Goal: Information Seeking & Learning: Find specific page/section

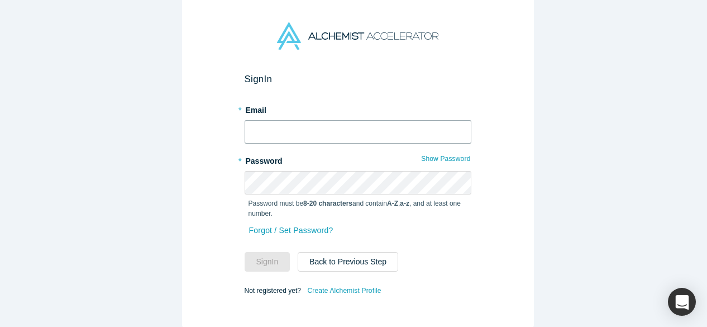
type input "[EMAIL_ADDRESS][DOMAIN_NAME]"
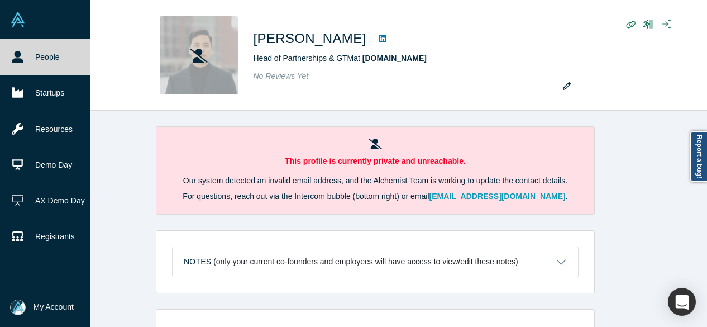
click at [47, 54] on link "People" at bounding box center [49, 57] width 98 height 36
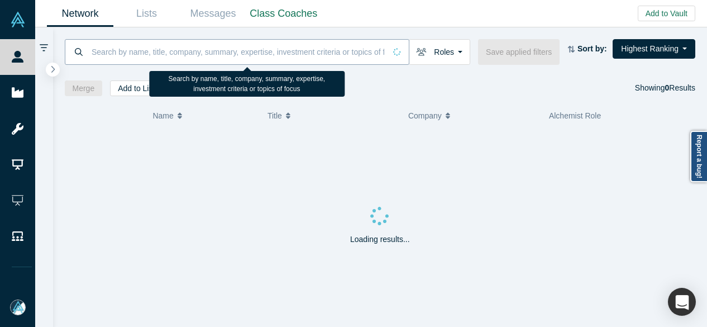
click at [149, 55] on input at bounding box center [237, 52] width 295 height 26
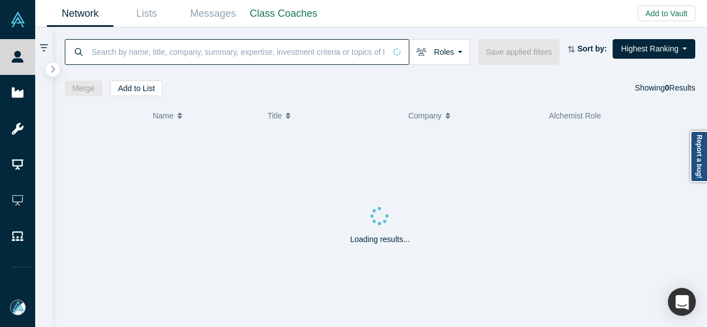
paste input "Chloe Capital"
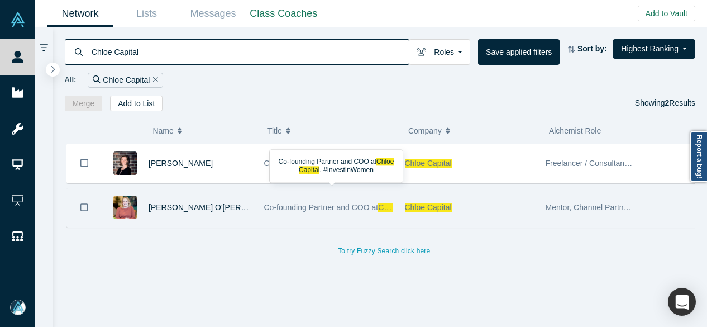
click at [377, 209] on span "Co-founding Partner and COO at" at bounding box center [321, 207] width 114 height 9
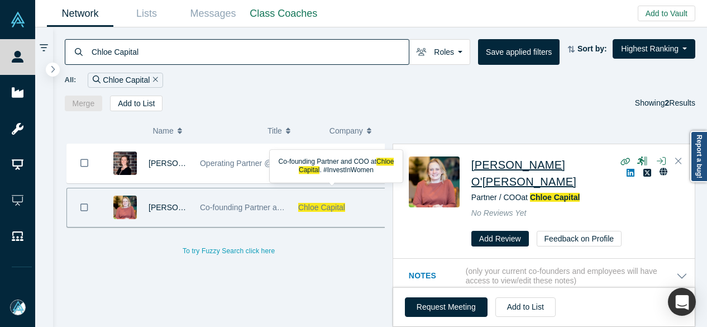
click at [475, 165] on span "[PERSON_NAME] O'[PERSON_NAME]" at bounding box center [523, 173] width 105 height 29
drag, startPoint x: 144, startPoint y: 51, endPoint x: 87, endPoint y: 47, distance: 57.1
click at [87, 47] on div "Chloe Capital" at bounding box center [237, 52] width 345 height 26
paste input "Michael Tam"
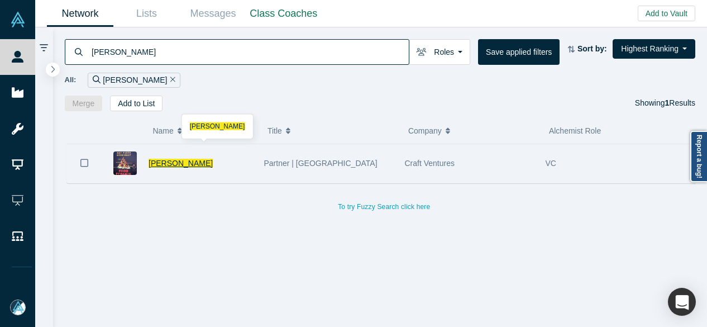
type input "Michael Tam"
click at [169, 160] on span "Michael Tam" at bounding box center [181, 163] width 64 height 9
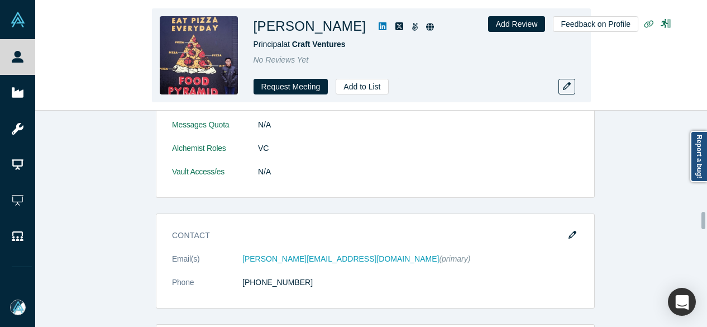
scroll to position [1262, 0]
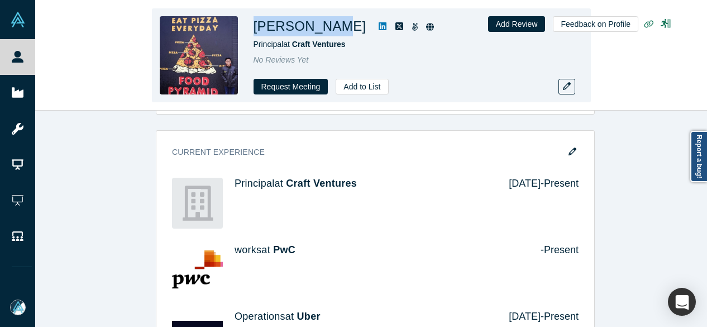
drag, startPoint x: 345, startPoint y: 28, endPoint x: 327, endPoint y: 32, distance: 18.7
click at [327, 32] on div "Michael Tam Principal at Craft Ventures No Reviews Yet Request Meeting Add to L…" at bounding box center [371, 55] width 439 height 94
copy h1 "Michael Tam"
drag, startPoint x: 351, startPoint y: 42, endPoint x: 295, endPoint y: 43, distance: 56.4
click at [295, 43] on div "Principal at Craft Ventures" at bounding box center [410, 45] width 313 height 12
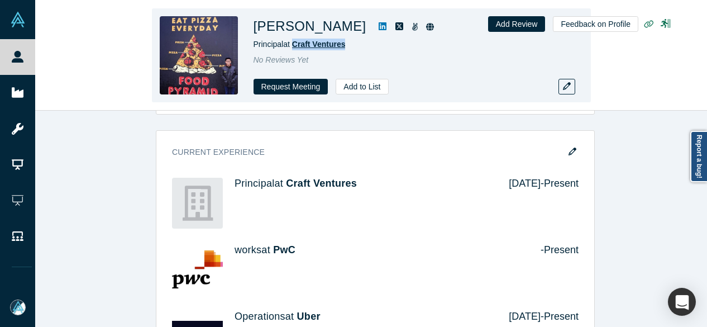
copy span "Craft Ventures"
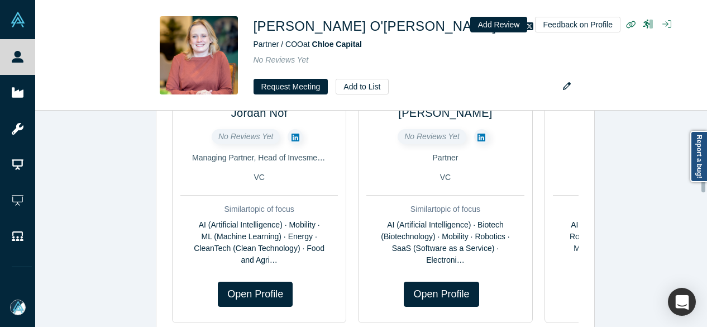
scroll to position [577, 0]
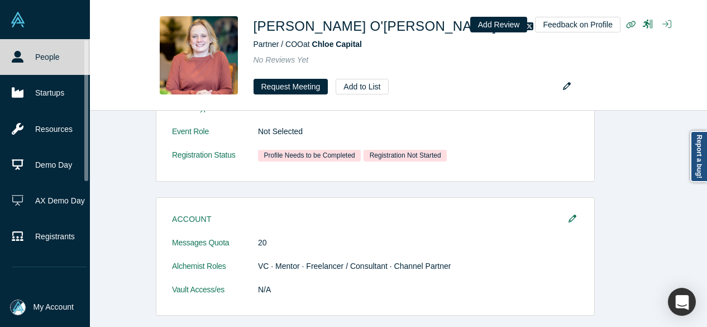
click at [22, 60] on icon at bounding box center [18, 57] width 12 height 12
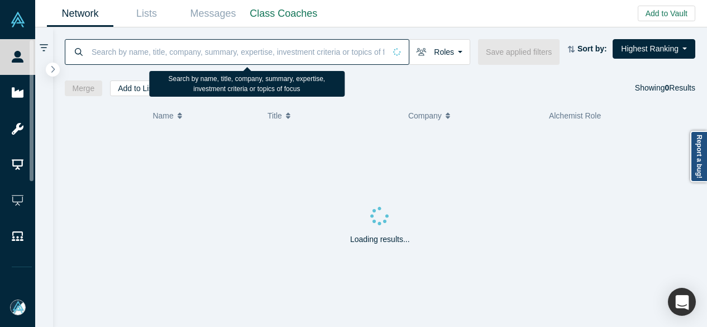
click at [171, 50] on input at bounding box center [237, 52] width 295 height 26
paste input "[PERSON_NAME]"
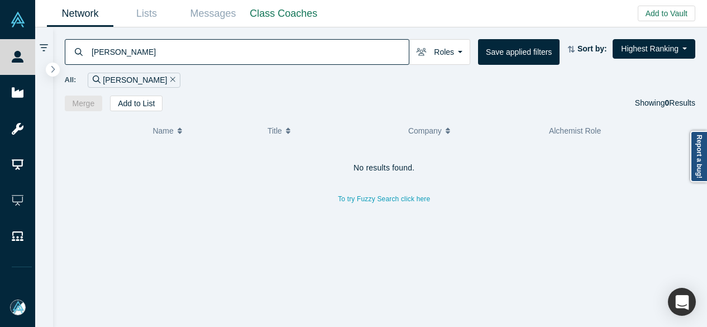
drag, startPoint x: 155, startPoint y: 53, endPoint x: 68, endPoint y: 52, distance: 87.1
click at [68, 52] on div "Elizabeth Bick" at bounding box center [237, 52] width 345 height 26
paste input "Industrial Dynamics"
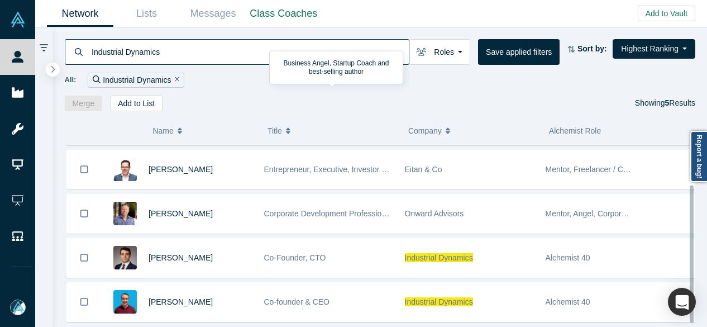
scroll to position [60, 0]
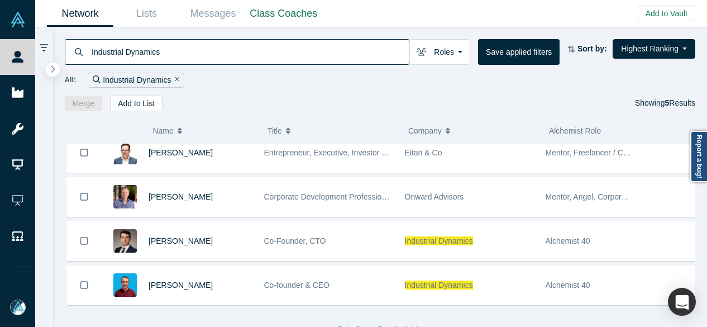
type input "Industrial Dynamics"
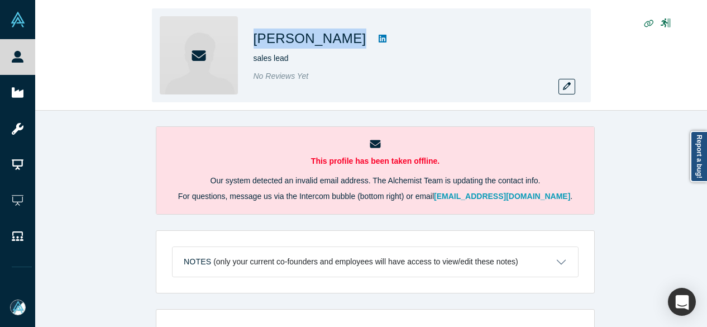
drag, startPoint x: 253, startPoint y: 38, endPoint x: 347, endPoint y: 44, distance: 94.6
click at [347, 44] on div "Filip Twarowski" at bounding box center [410, 38] width 313 height 20
copy div "Filip Twarowski"
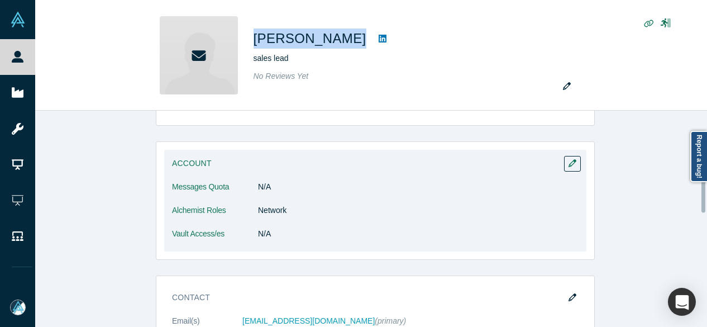
scroll to position [223, 0]
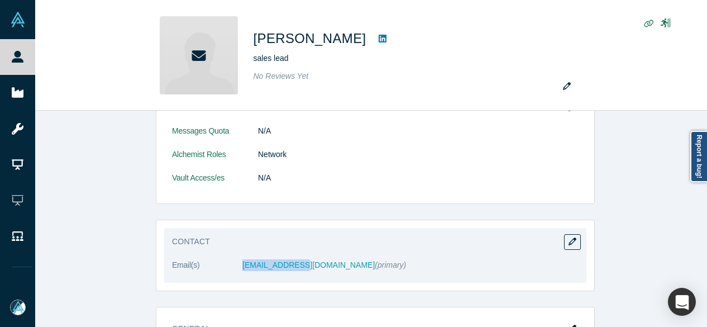
drag, startPoint x: 232, startPoint y: 272, endPoint x: 287, endPoint y: 274, distance: 55.3
click at [287, 274] on dl "Email(s) fil@pulley.com (primary)" at bounding box center [375, 270] width 406 height 23
copy dl "fil@pulley.com"
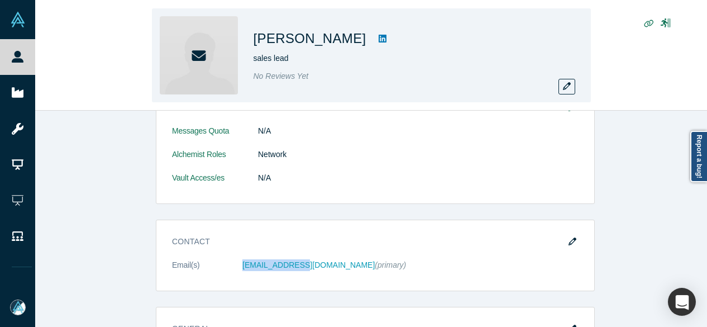
drag, startPoint x: 254, startPoint y: 40, endPoint x: 343, endPoint y: 37, distance: 90.0
click at [343, 37] on h1 "Filip Twarowski" at bounding box center [310, 38] width 113 height 20
copy h1 "Filip Twarowski"
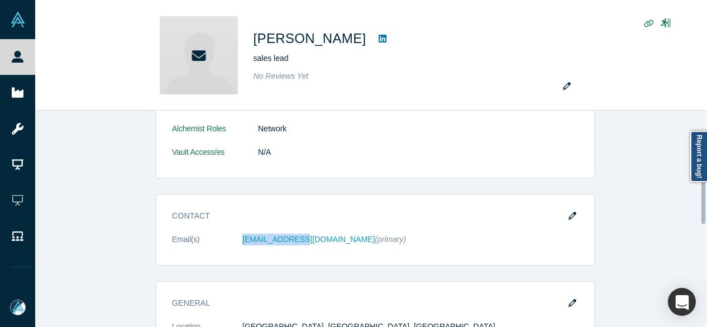
scroll to position [267, 0]
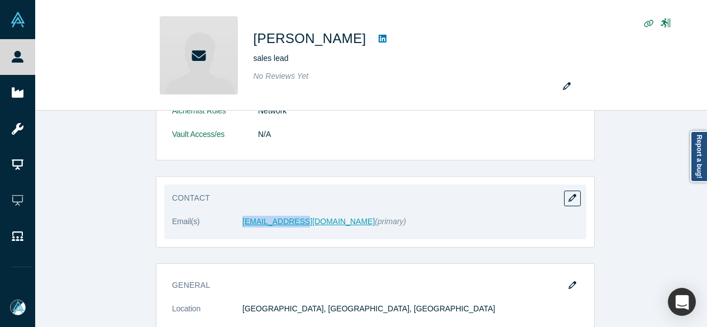
drag, startPoint x: 233, startPoint y: 223, endPoint x: 287, endPoint y: 221, distance: 53.7
click at [287, 221] on dl "Email(s) fil@pulley.com (primary)" at bounding box center [375, 227] width 406 height 23
copy dl "fil@pulley.com"
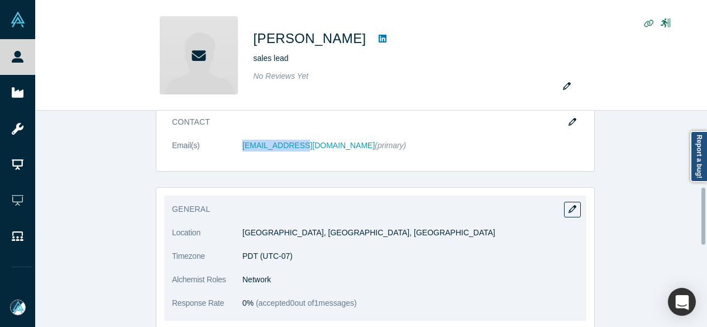
scroll to position [379, 0]
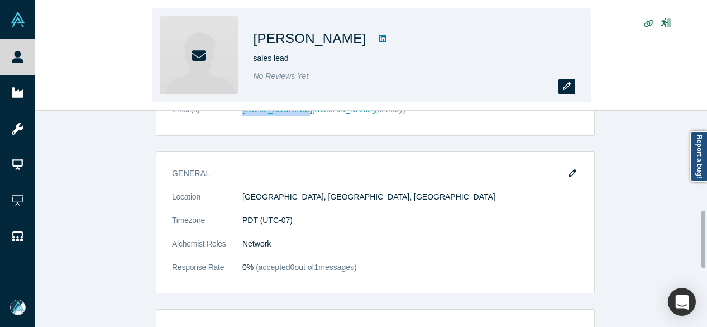
click at [567, 87] on icon "button" at bounding box center [567, 86] width 8 height 8
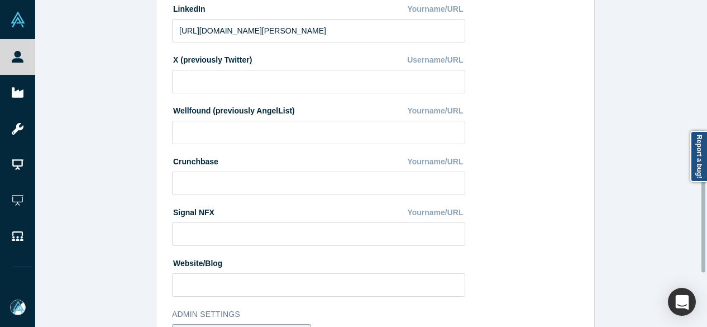
scroll to position [447, 0]
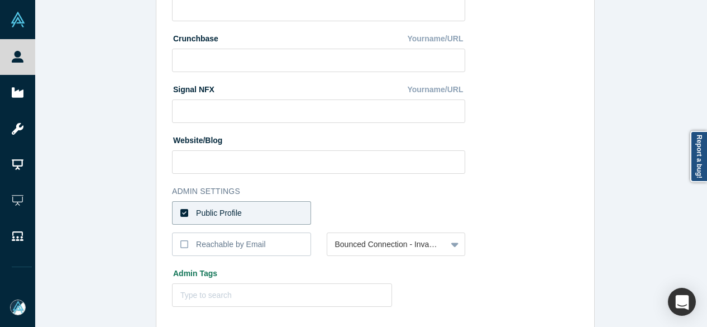
click at [224, 211] on div "Public Profile" at bounding box center [219, 213] width 46 height 12
click at [0, 0] on input "Public Profile" at bounding box center [0, 0] width 0 height 0
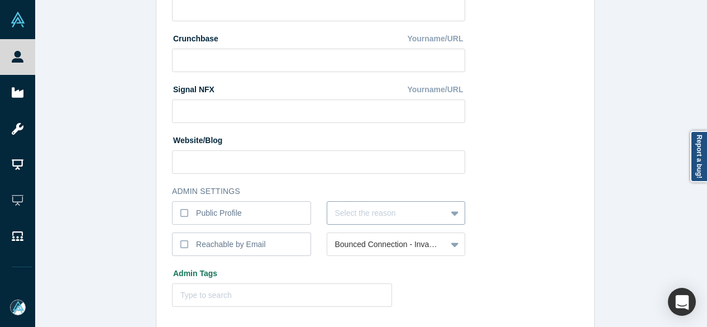
scroll to position [481, 0]
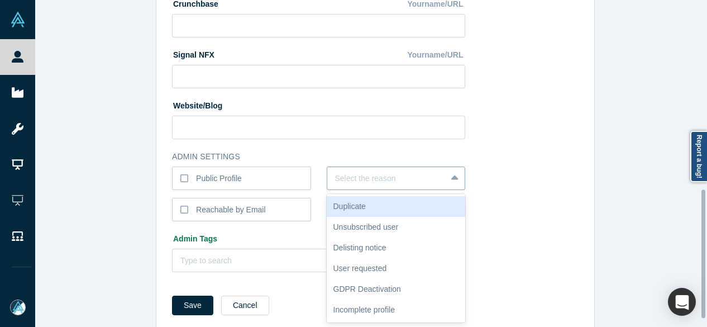
click at [359, 190] on div "6 results available. Use Up and Down to choose options, press Enter to select t…" at bounding box center [396, 177] width 139 height 23
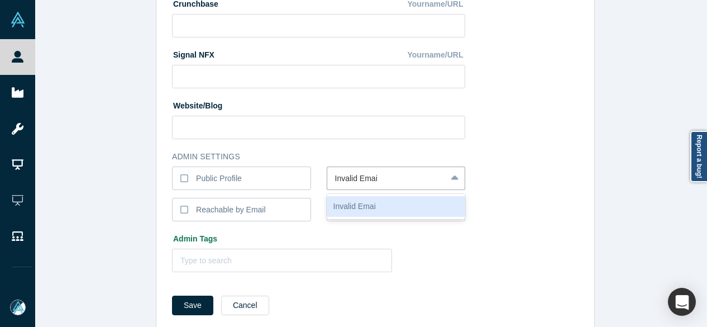
type input "Invalid Email"
click at [359, 209] on div "Invalid Email" at bounding box center [396, 206] width 139 height 21
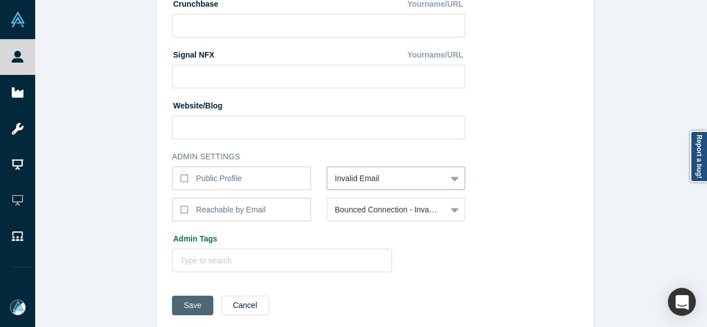
click at [192, 303] on button "Save" at bounding box center [192, 305] width 41 height 20
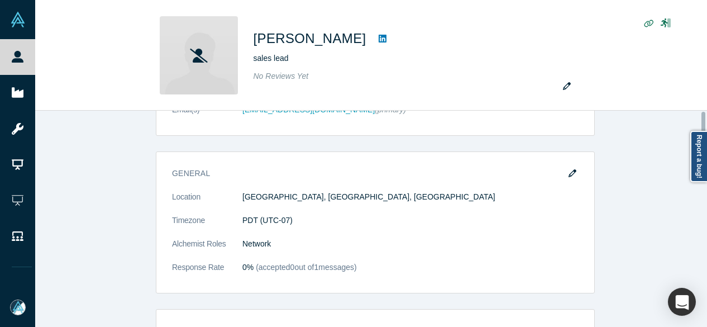
scroll to position [0, 0]
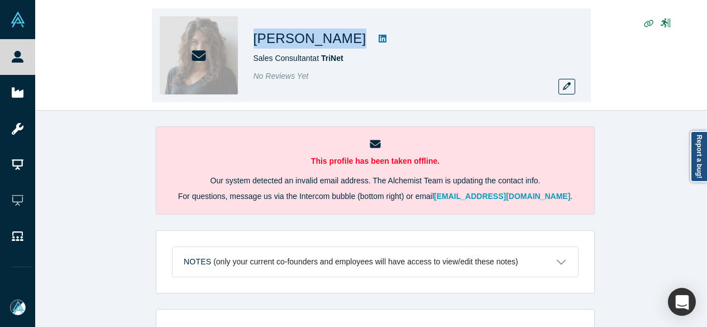
drag, startPoint x: 266, startPoint y: 39, endPoint x: 323, endPoint y: 41, distance: 57.0
click at [326, 41] on div "Allie Rogers Sales Consultant at TriNet No Reviews Yet" at bounding box center [371, 55] width 439 height 94
copy div "Allie Rogers"
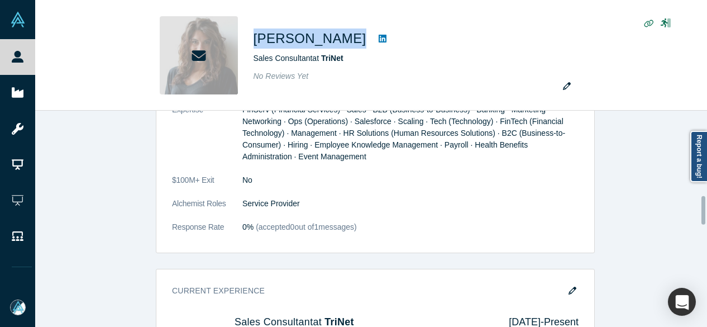
scroll to position [726, 0]
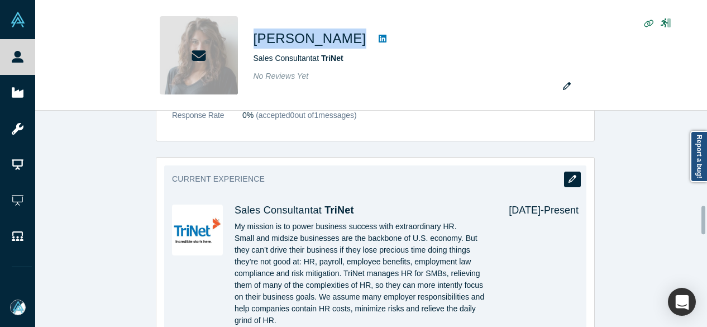
click at [568, 175] on icon "button" at bounding box center [572, 179] width 8 height 8
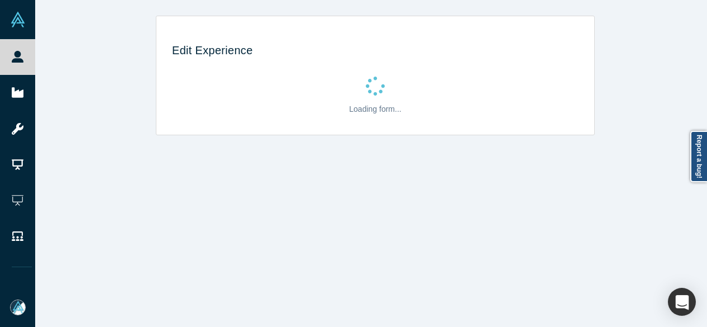
scroll to position [0, 0]
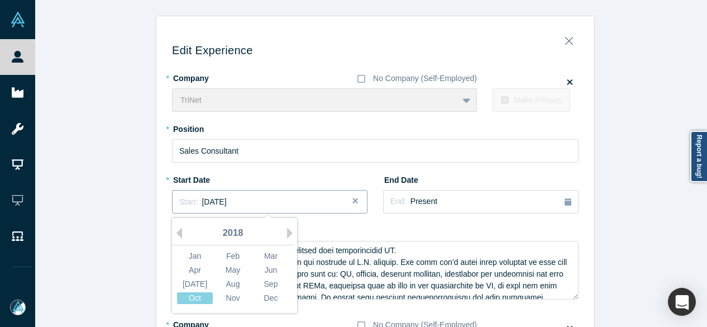
click at [253, 205] on div "Start: October 2018" at bounding box center [269, 202] width 181 height 12
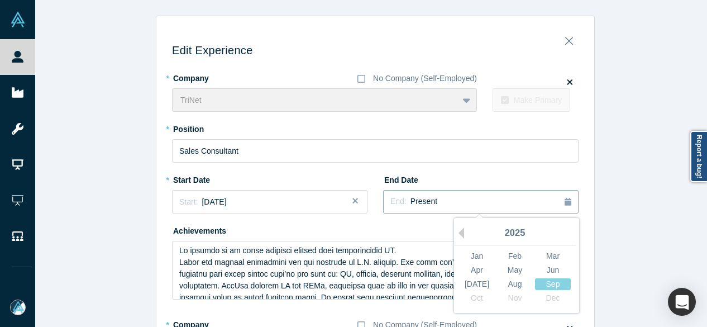
click at [412, 207] on button "End: Present" at bounding box center [480, 201] width 195 height 23
click at [458, 232] on button "Previous Year" at bounding box center [458, 232] width 11 height 11
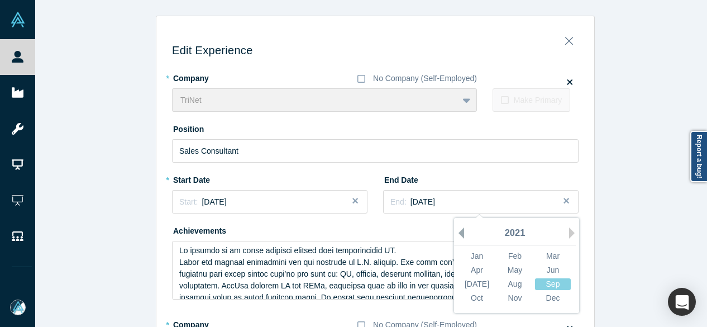
click at [458, 231] on button "Previous Year" at bounding box center [458, 232] width 11 height 11
click at [547, 299] on div "Dec" at bounding box center [553, 298] width 36 height 12
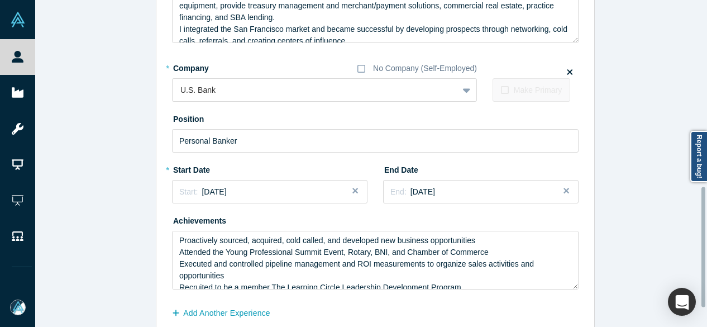
scroll to position [556, 0]
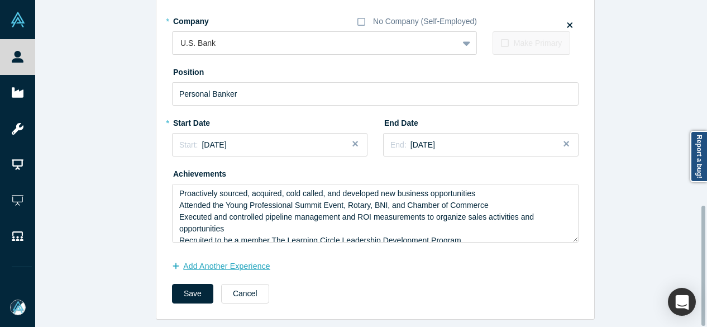
click at [202, 257] on button "Add Another Experience" at bounding box center [227, 266] width 110 height 20
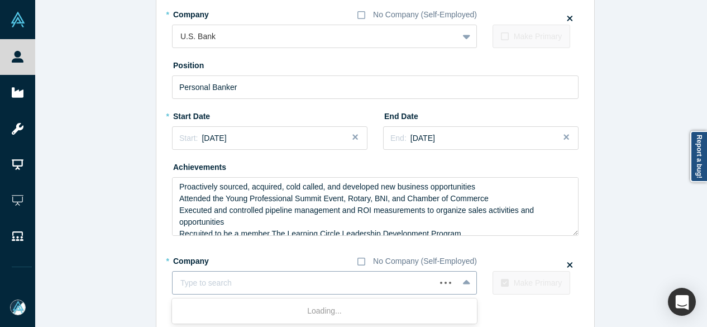
click at [237, 280] on div at bounding box center [303, 283] width 247 height 14
paste input "Studio Cultura"
type input "Studio Cultura"
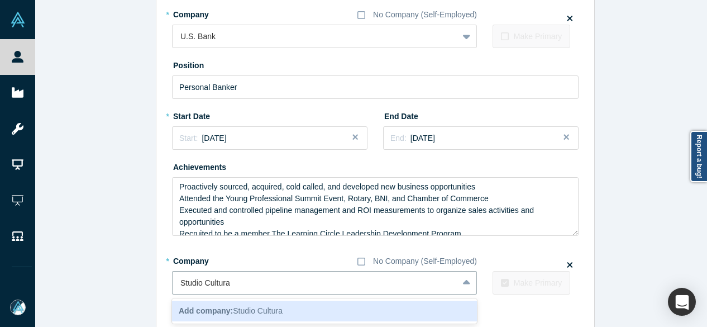
click at [195, 310] on b "Add company:" at bounding box center [206, 310] width 54 height 9
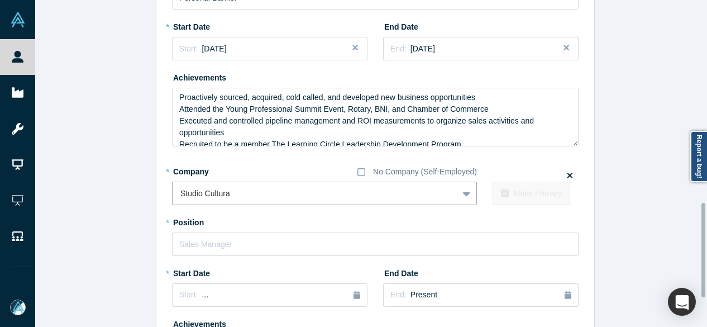
scroll to position [724, 0]
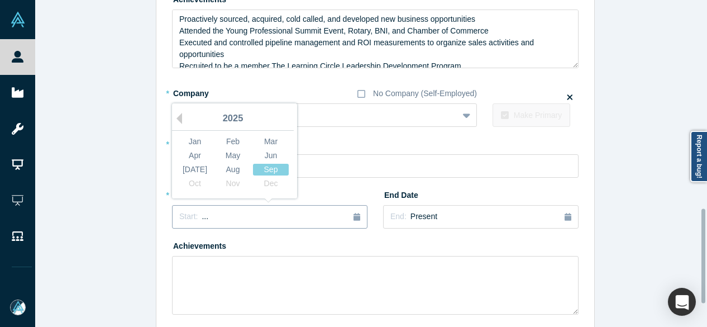
click at [202, 215] on span "..." at bounding box center [205, 216] width 7 height 9
click at [270, 142] on div "Mar" at bounding box center [271, 142] width 36 height 12
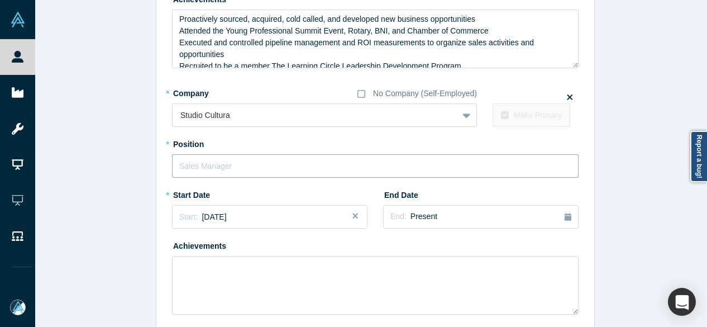
click at [261, 166] on input "text" at bounding box center [375, 165] width 406 height 23
paste input "Head of Client Relations & People Operations"
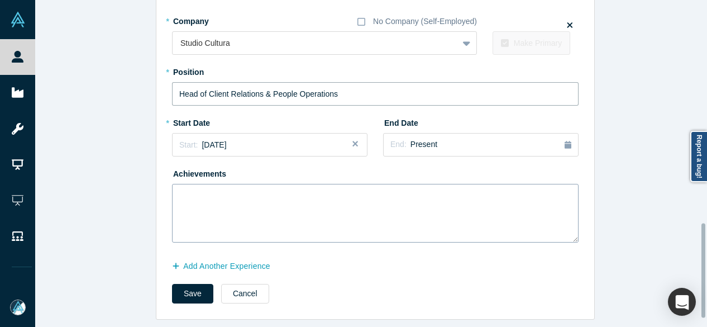
scroll to position [803, 0]
type input "Head of Client Relations & People Operations"
drag, startPoint x: 193, startPoint y: 279, endPoint x: 194, endPoint y: 287, distance: 8.4
click at [193, 284] on button "Save" at bounding box center [192, 294] width 41 height 20
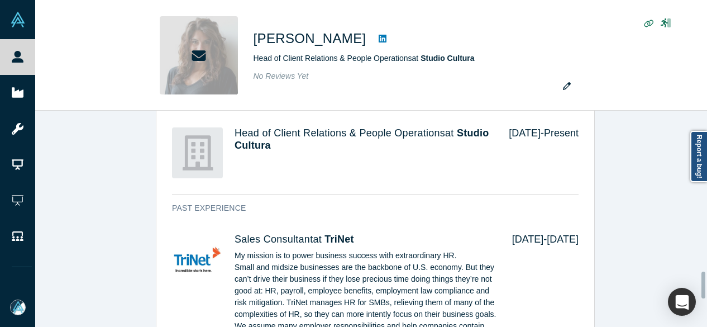
scroll to position [0, 0]
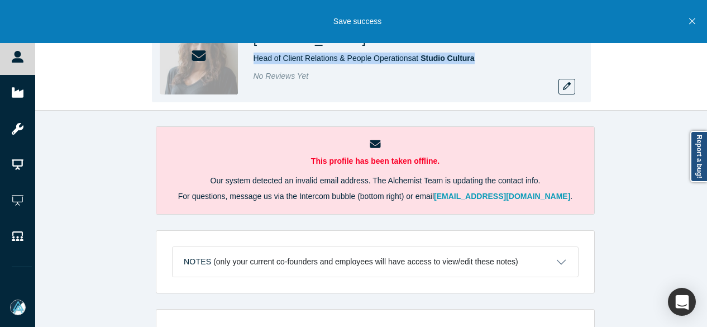
drag, startPoint x: 251, startPoint y: 61, endPoint x: 485, endPoint y: 59, distance: 233.4
click at [485, 59] on div "Allie Rogers Head of Client Relations & People Operations at Studio Cultura No …" at bounding box center [371, 55] width 439 height 94
copy span "Head of Client Relations & People Operations at Studio Cultura"
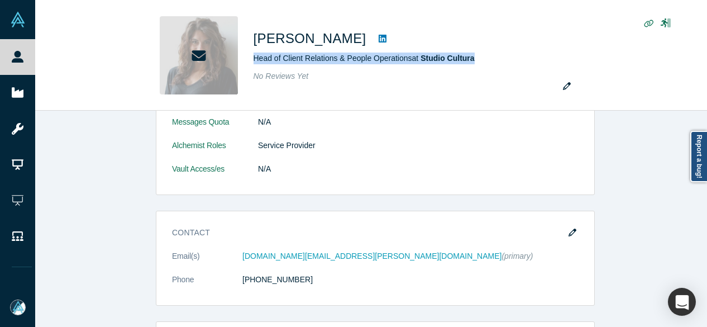
scroll to position [335, 0]
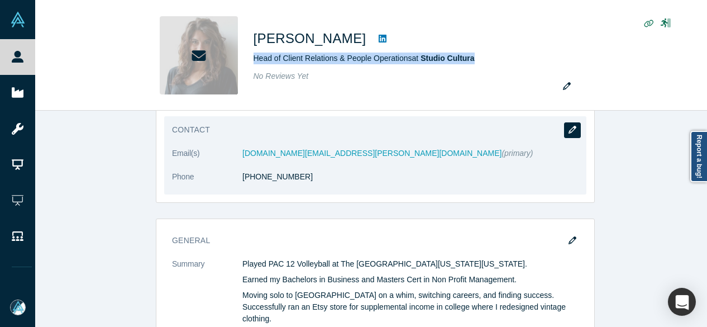
click at [568, 129] on icon "button" at bounding box center [572, 130] width 8 height 8
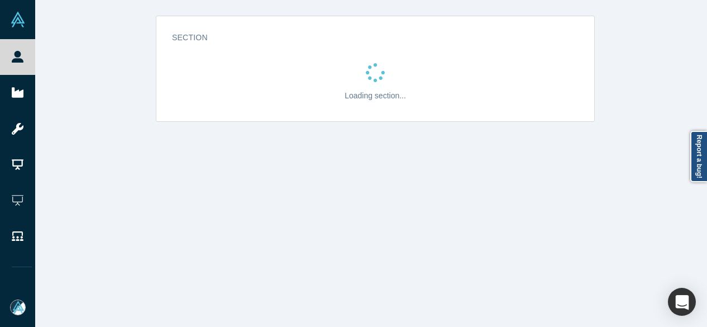
scroll to position [0, 0]
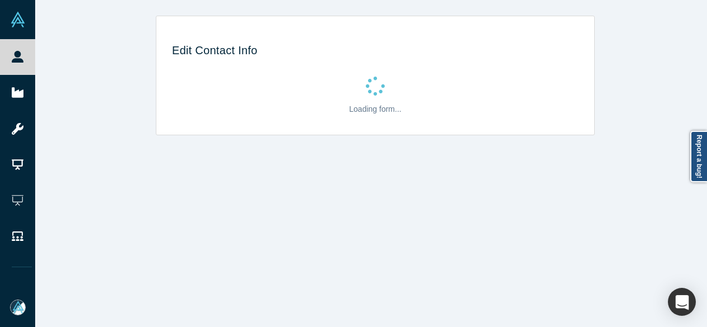
select select "US"
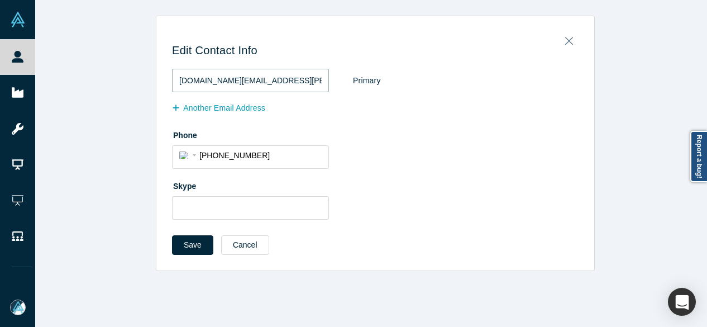
drag, startPoint x: 278, startPoint y: 82, endPoint x: 161, endPoint y: 85, distance: 117.3
click at [161, 85] on div "Edit Contact Info allie.rogers@trinet.com Primary Another Email Address Phone I…" at bounding box center [375, 147] width 438 height 246
paste input "@studiocultura"
type input "allie@studiocultura.com"
click at [195, 243] on button "Save" at bounding box center [192, 245] width 41 height 20
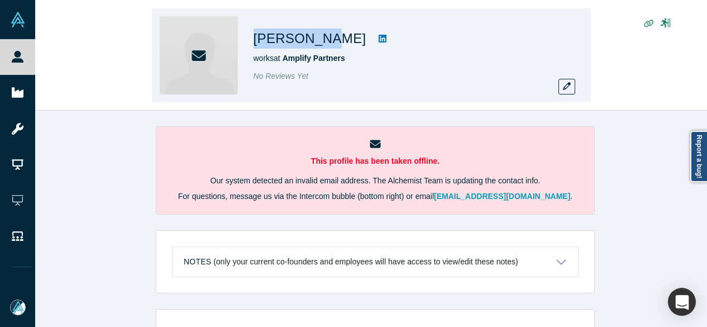
drag, startPoint x: 257, startPoint y: 36, endPoint x: 323, endPoint y: 43, distance: 66.2
click at [323, 43] on h1 "[PERSON_NAME]" at bounding box center [310, 38] width 113 height 20
copy h1 "[PERSON_NAME]"
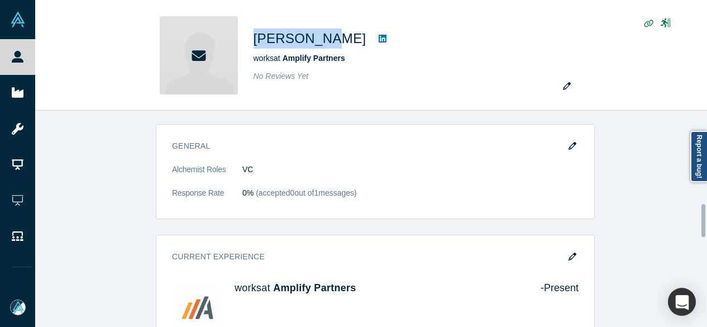
scroll to position [614, 0]
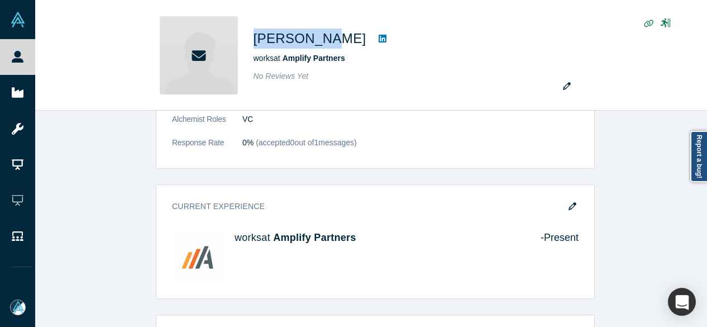
click at [567, 208] on button "button" at bounding box center [572, 206] width 17 height 16
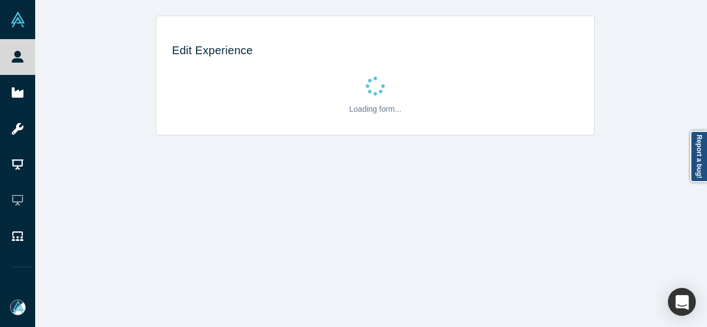
scroll to position [0, 0]
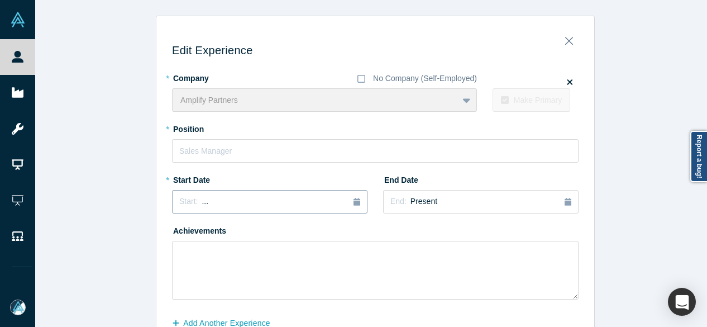
click at [221, 200] on div "Start: ..." at bounding box center [269, 201] width 181 height 12
click at [174, 232] on button "Previous Year" at bounding box center [176, 232] width 11 height 11
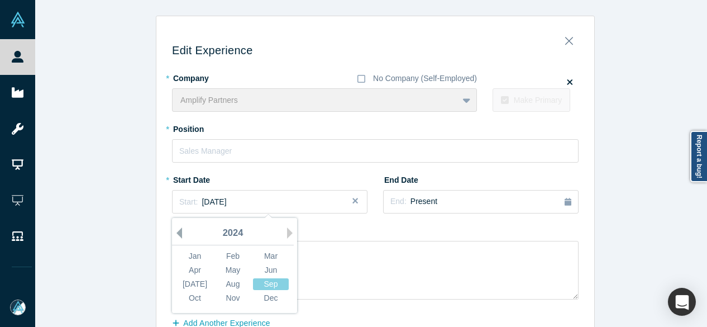
click at [174, 232] on button "Previous Year" at bounding box center [176, 232] width 11 height 11
click at [175, 232] on button "Previous Year" at bounding box center [176, 232] width 11 height 11
click at [185, 253] on div "Jan" at bounding box center [195, 256] width 36 height 12
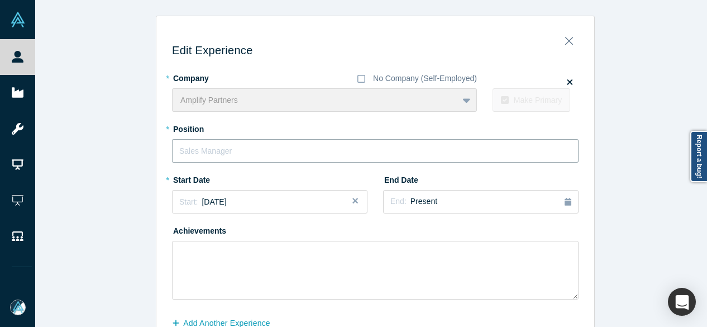
click at [236, 148] on input "text" at bounding box center [375, 150] width 406 height 23
type input "Partner"
click at [431, 196] on div "End: Present" at bounding box center [480, 201] width 181 height 12
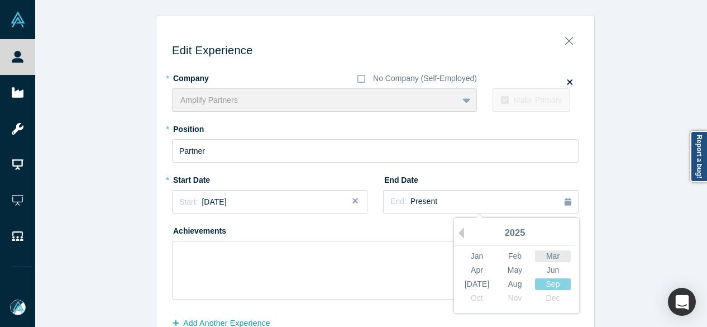
click at [548, 255] on div "Mar" at bounding box center [553, 256] width 36 height 12
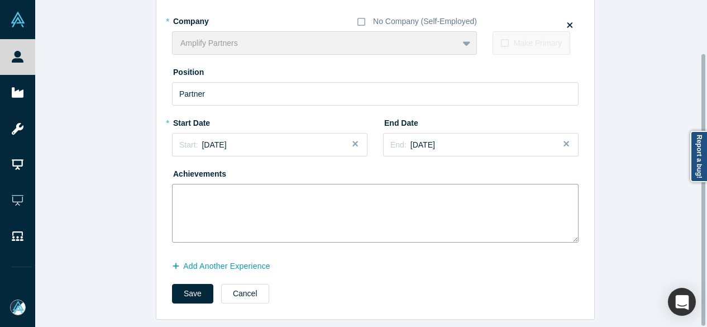
scroll to position [64, 0]
click at [244, 257] on button "Add Another Experience" at bounding box center [227, 266] width 110 height 20
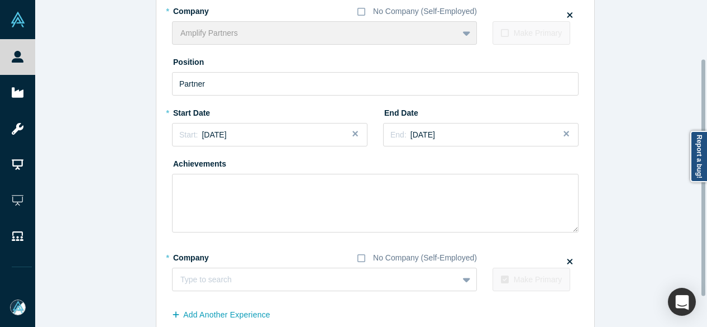
scroll to position [123, 0]
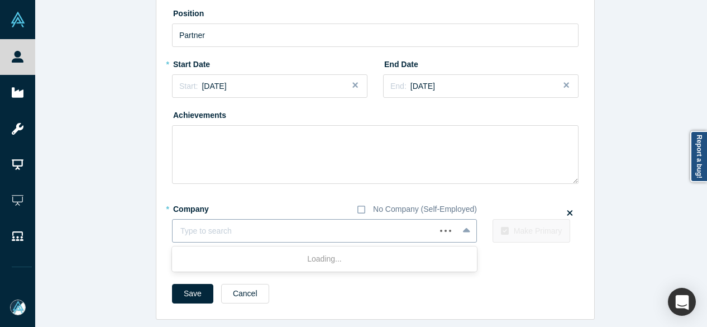
click at [257, 226] on div at bounding box center [303, 231] width 247 height 14
paste input "Angel investing"
type input "Angel investing"
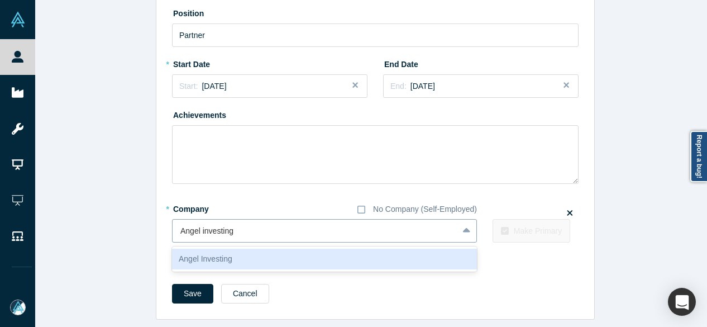
click at [200, 225] on input "Angel investing" at bounding box center [207, 231] width 55 height 12
click at [229, 248] on div "Angel Investing" at bounding box center [324, 258] width 305 height 21
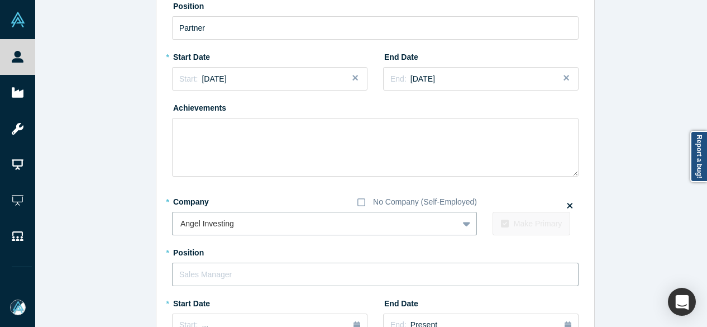
click at [210, 276] on input "text" at bounding box center [375, 273] width 406 height 23
paste input "Angel investing"
drag, startPoint x: 243, startPoint y: 274, endPoint x: 152, endPoint y: 267, distance: 91.8
click at [156, 267] on div "Edit Experience * Company No Company (Self-Employed) Amplify Partners To pick u…" at bounding box center [375, 200] width 438 height 598
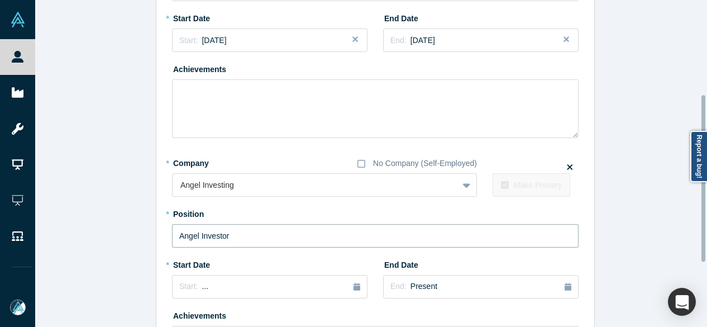
scroll to position [235, 0]
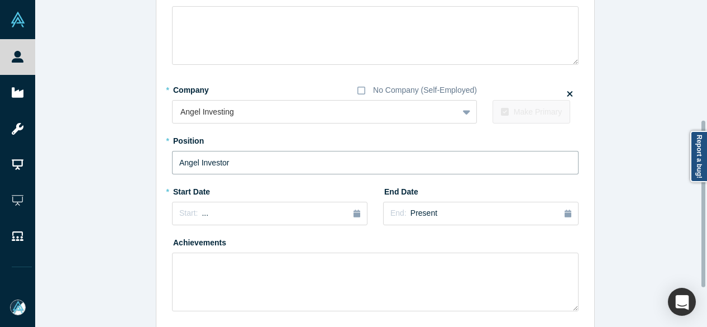
type input "Angel Investor"
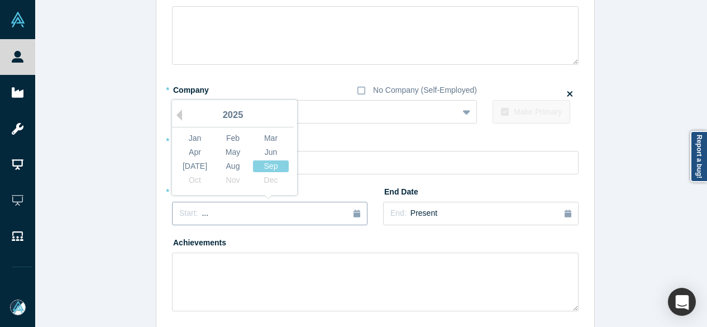
click at [247, 218] on div "Start: ..." at bounding box center [269, 213] width 181 height 12
click at [227, 150] on div "May" at bounding box center [233, 152] width 36 height 12
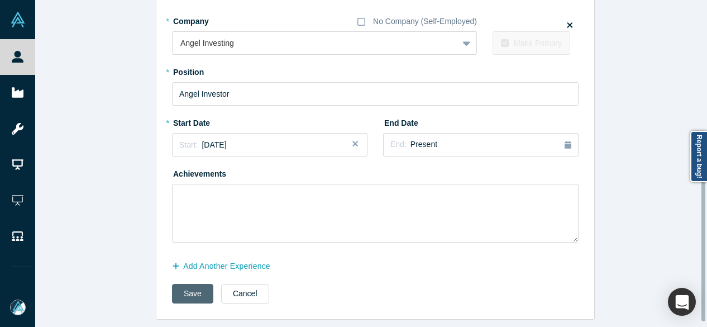
scroll to position [310, 0]
click at [188, 288] on button "Save" at bounding box center [192, 294] width 41 height 20
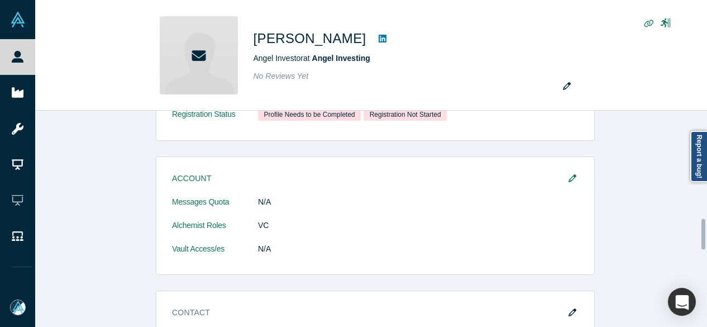
scroll to position [0, 0]
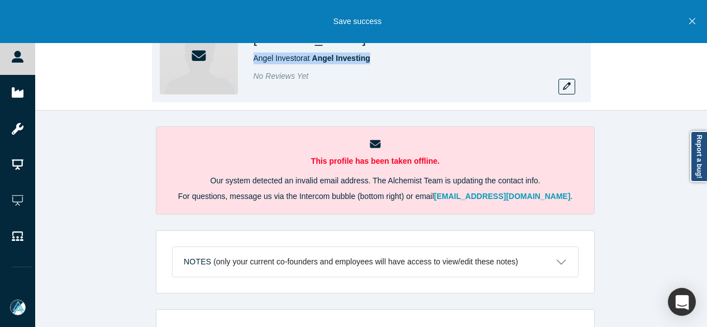
drag, startPoint x: 377, startPoint y: 59, endPoint x: 252, endPoint y: 60, distance: 125.1
click at [252, 60] on div "Renee Shah Angel Investor at Angel Investing No Reviews Yet" at bounding box center [371, 55] width 439 height 94
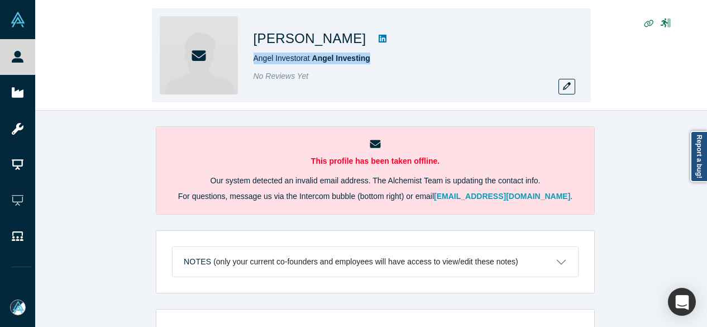
copy span "Angel Investor at Angel Investing"
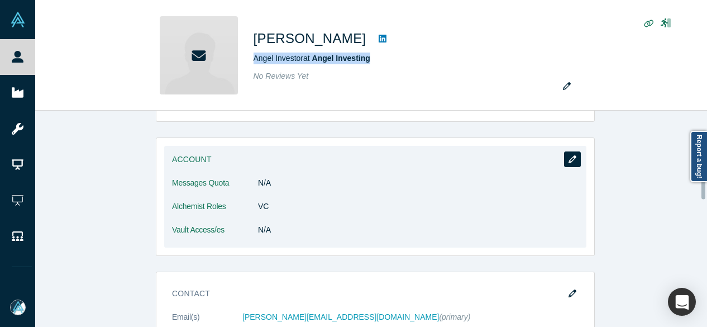
scroll to position [447, 0]
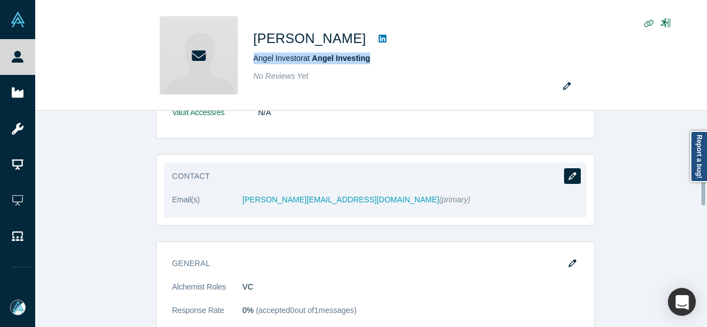
click at [570, 178] on button "button" at bounding box center [572, 176] width 17 height 16
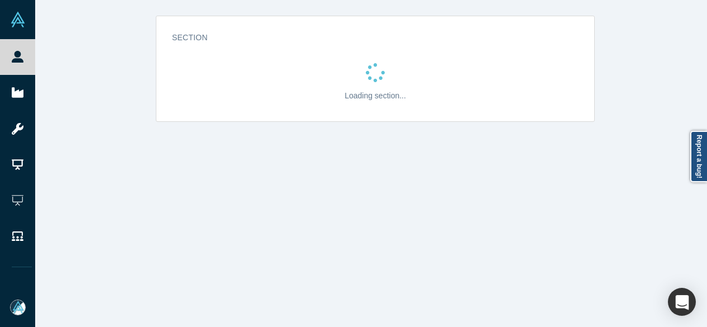
scroll to position [0, 0]
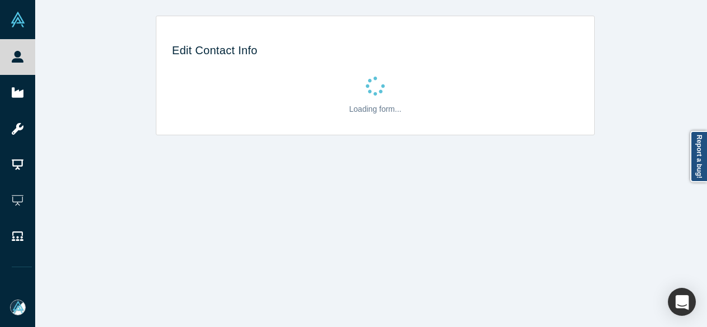
select select "US"
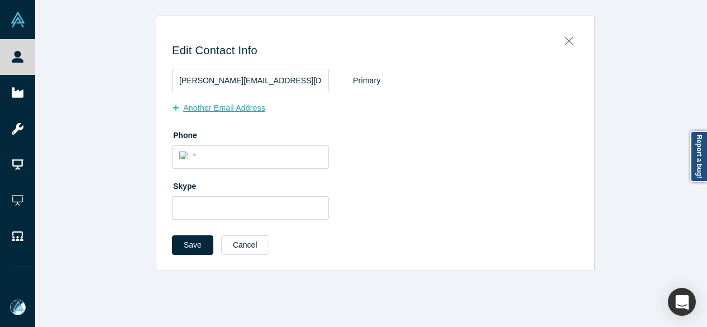
click at [236, 109] on button "Another Email Address" at bounding box center [224, 108] width 105 height 20
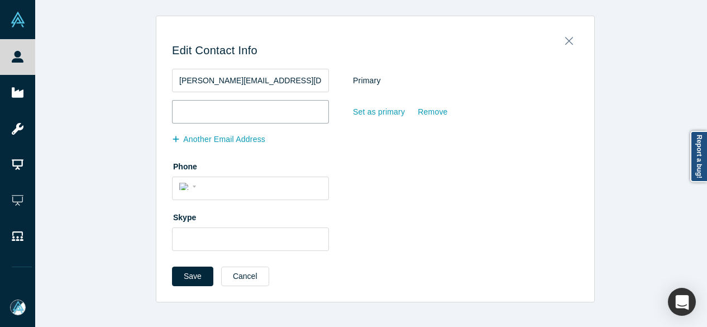
click at [236, 117] on input "email" at bounding box center [250, 111] width 157 height 23
paste input "renee.j.shah@gmail.com"
type input "renee.j.shah@gmail.com"
click at [352, 111] on div "Set as primary" at bounding box center [378, 112] width 53 height 20
click at [0, 0] on input "Set as primary" at bounding box center [0, 0] width 0 height 0
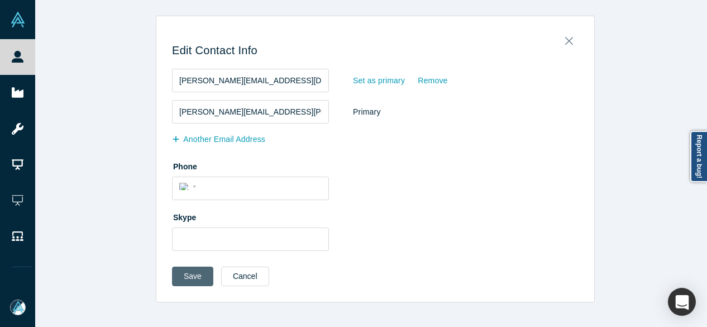
click at [179, 273] on button "Save" at bounding box center [192, 276] width 41 height 20
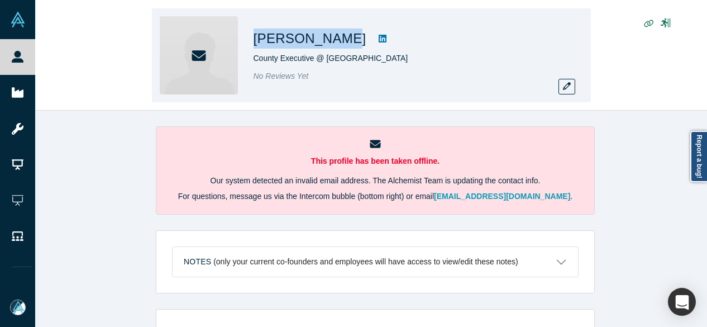
drag, startPoint x: 256, startPoint y: 37, endPoint x: 325, endPoint y: 40, distance: 69.3
click at [325, 40] on div "Patrick Ryan County Executive @ Ulster County No Reviews Yet" at bounding box center [371, 55] width 439 height 94
copy h1 "Patrick Ryan"
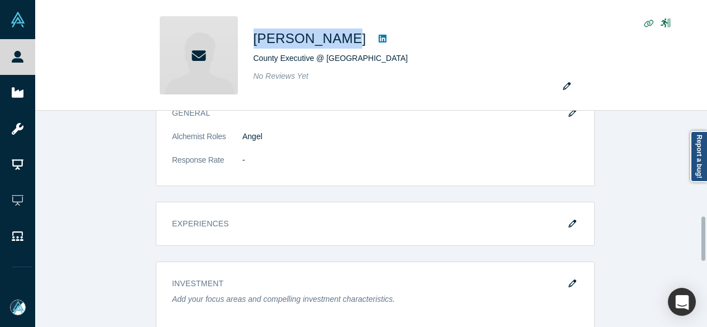
scroll to position [614, 0]
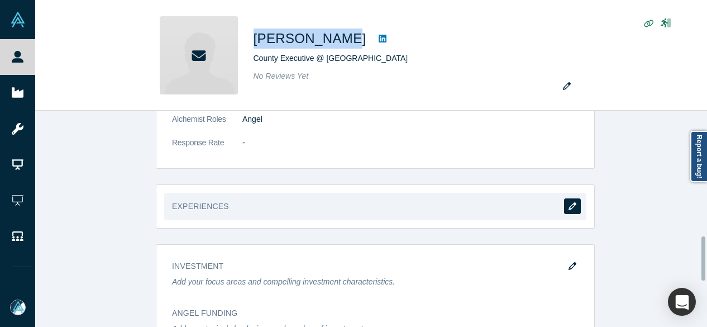
click at [568, 202] on icon "button" at bounding box center [572, 206] width 8 height 8
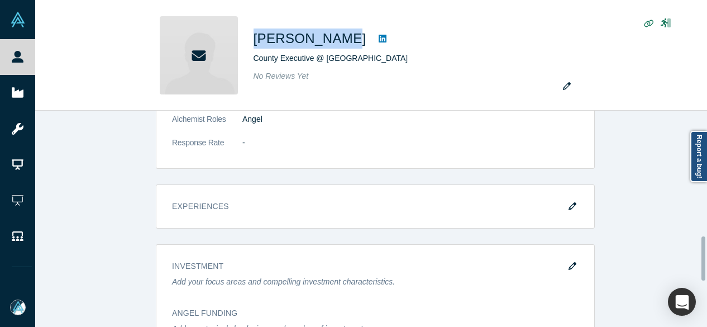
scroll to position [0, 0]
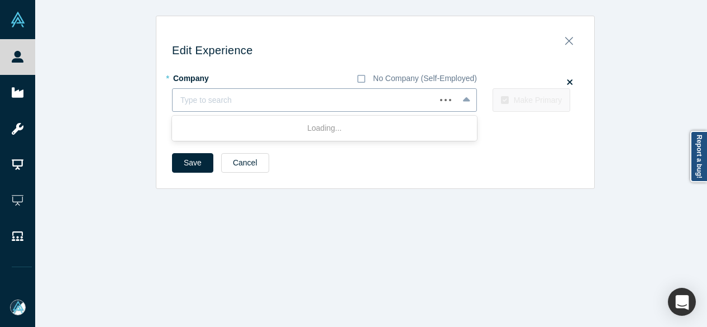
click at [211, 108] on div "Type to search" at bounding box center [304, 100] width 263 height 18
paste input "Member of Congress Member of Congress U.S. House of Representatives"
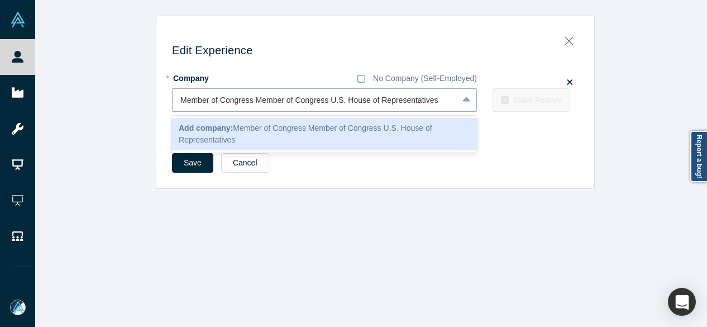
drag, startPoint x: 324, startPoint y: 104, endPoint x: 154, endPoint y: 113, distance: 171.1
click at [156, 113] on div "Edit Experience * Company No Company (Self-Employed) 1 result available for sea…" at bounding box center [375, 106] width 438 height 164
type input "U.S. House of Representatives"
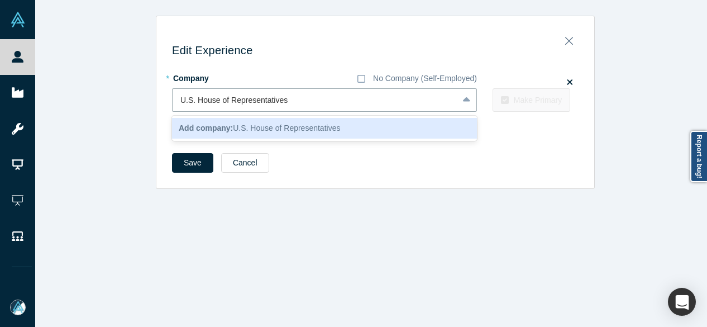
click at [211, 127] on b "Add company:" at bounding box center [206, 127] width 54 height 9
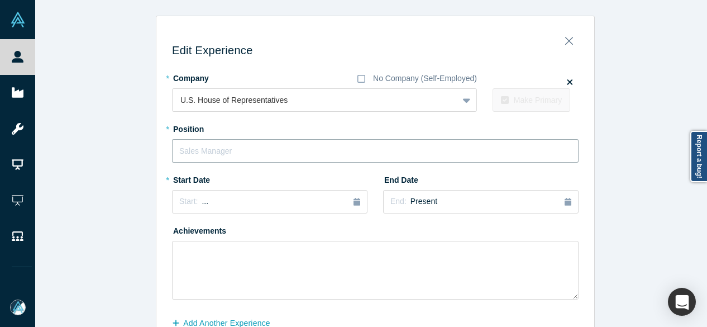
click at [218, 145] on input "text" at bounding box center [375, 150] width 406 height 23
paste input "Member of Congress Member of Congress"
drag, startPoint x: 251, startPoint y: 146, endPoint x: 343, endPoint y: 148, distance: 92.2
click at [343, 148] on input "Member of Congress Member of Congress" at bounding box center [375, 150] width 406 height 23
type input "Member of Congress"
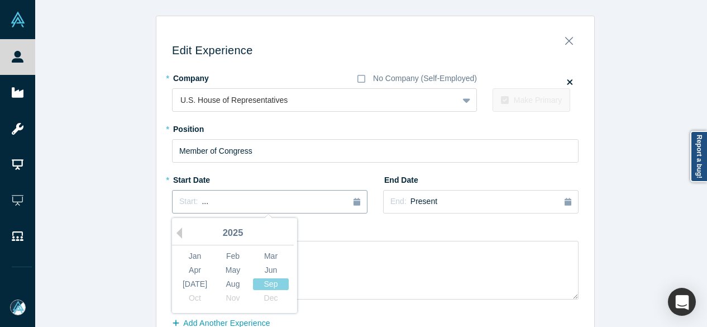
click at [186, 203] on span "Start:" at bounding box center [188, 201] width 18 height 9
click at [175, 229] on button "Previous Year" at bounding box center [176, 232] width 11 height 11
click at [254, 284] on div "Sep" at bounding box center [271, 284] width 36 height 12
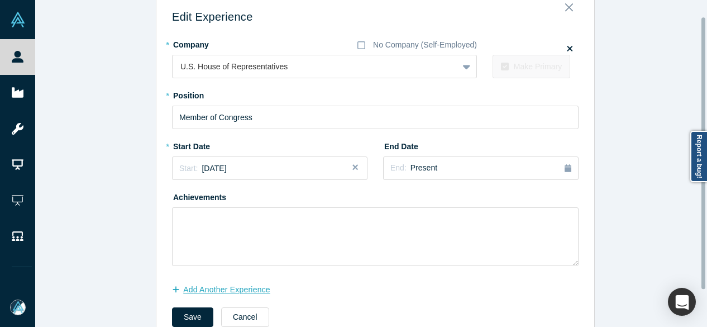
scroll to position [64, 0]
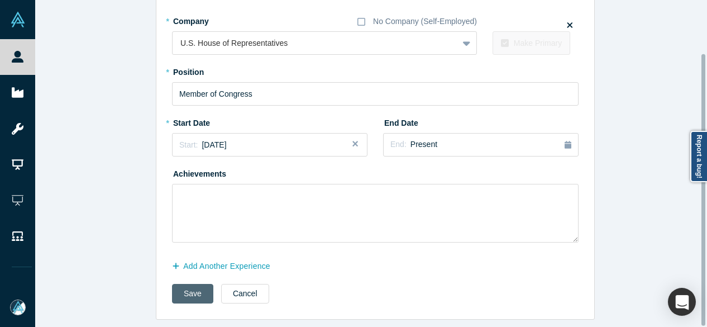
click at [180, 284] on button "Save" at bounding box center [192, 294] width 41 height 20
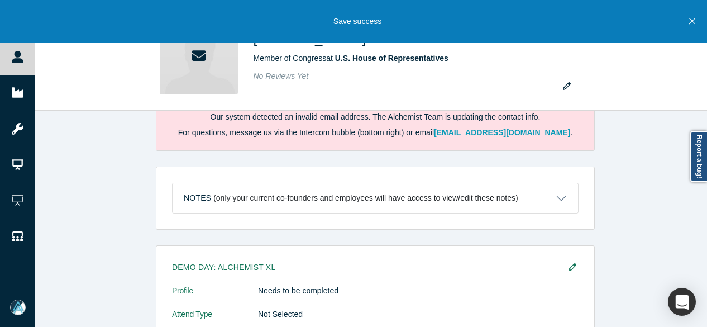
scroll to position [0, 0]
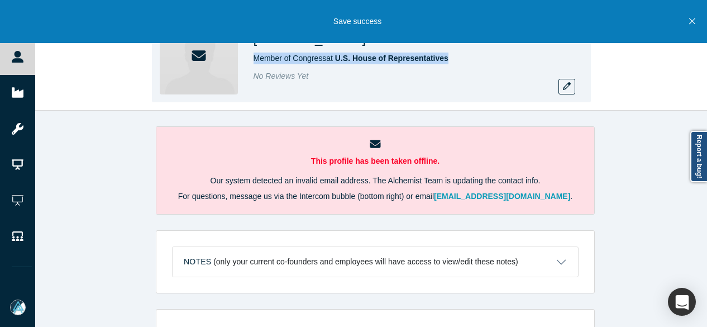
drag, startPoint x: 254, startPoint y: 61, endPoint x: 453, endPoint y: 59, distance: 199.9
click at [453, 59] on div "Member of Congress at U.S. House of Representatives" at bounding box center [410, 58] width 313 height 12
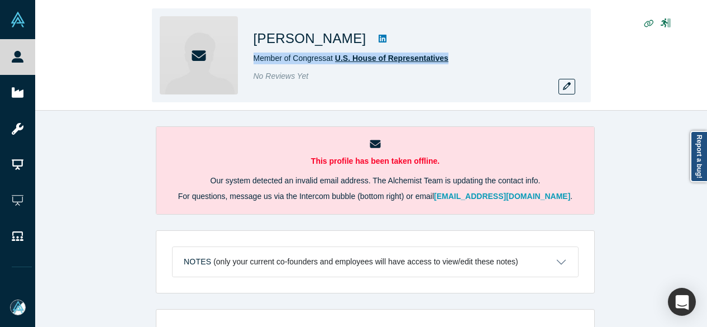
copy span "Member of Congress at U.S. House of Representatives"
click at [563, 90] on icon "button" at bounding box center [567, 86] width 8 height 8
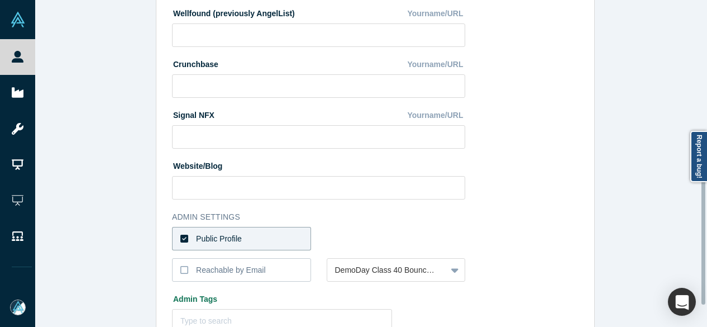
scroll to position [447, 0]
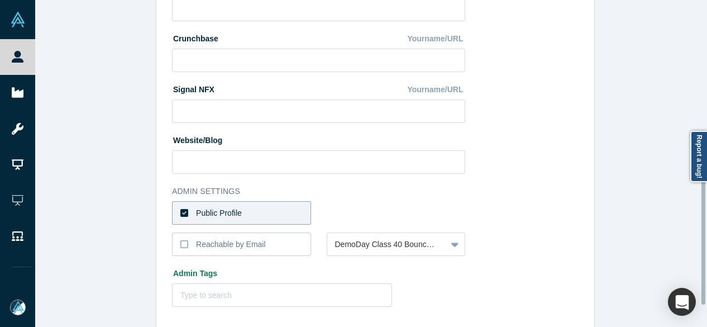
click at [260, 208] on label "Public Profile" at bounding box center [241, 212] width 139 height 23
click at [0, 0] on input "Public Profile" at bounding box center [0, 0] width 0 height 0
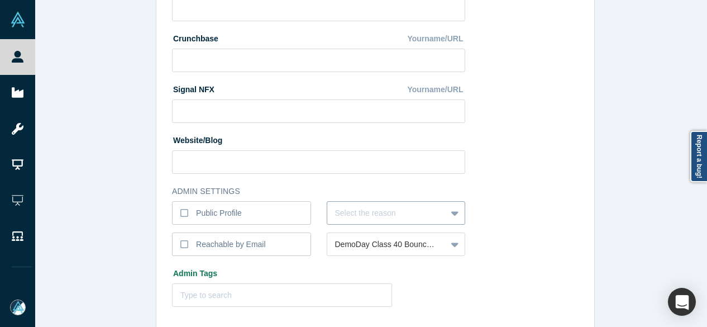
click at [346, 208] on div "Select the reason" at bounding box center [396, 212] width 139 height 23
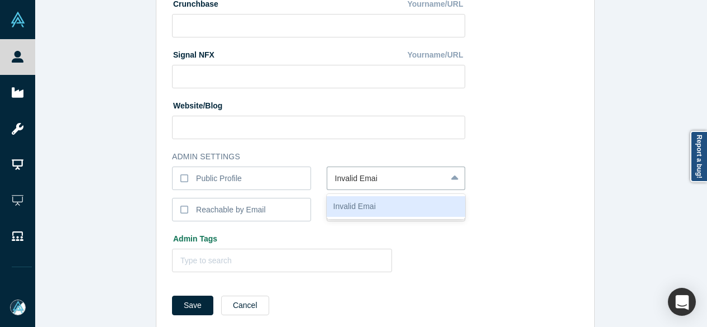
type input "Invalid Email"
click at [343, 207] on div "Invalid Email" at bounding box center [396, 206] width 139 height 21
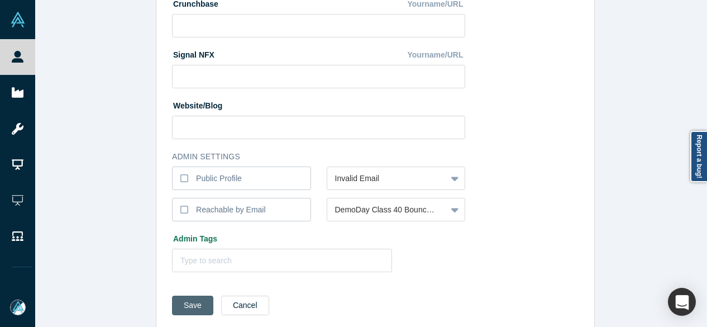
click at [183, 301] on button "Save" at bounding box center [192, 305] width 41 height 20
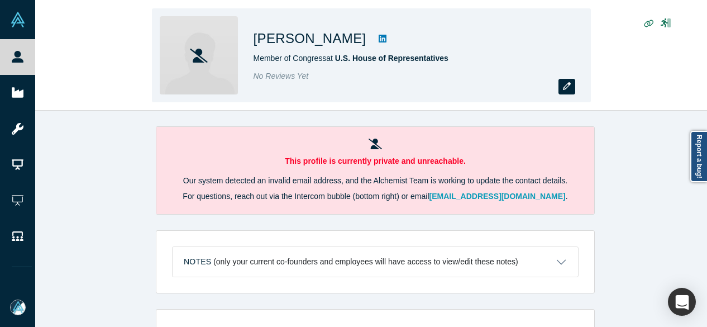
click at [567, 83] on icon "button" at bounding box center [567, 86] width 8 height 8
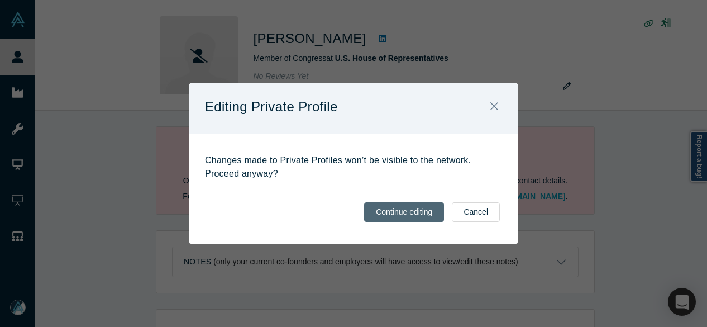
click at [431, 215] on button "Continue editing" at bounding box center [404, 212] width 80 height 20
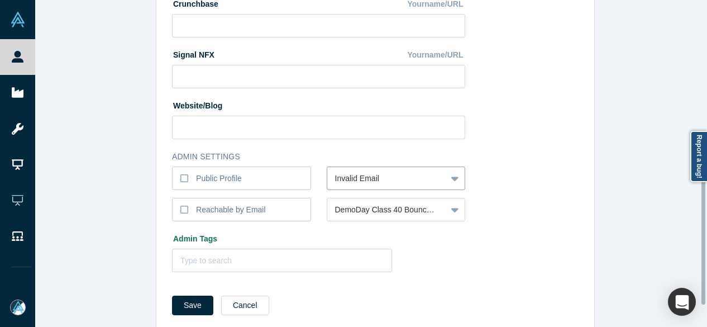
click at [417, 190] on div "Invalid Email" at bounding box center [396, 177] width 139 height 23
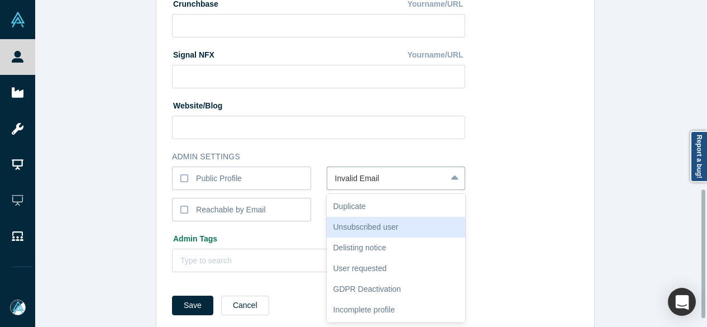
click at [383, 222] on div "Unsubscribed user" at bounding box center [396, 227] width 139 height 21
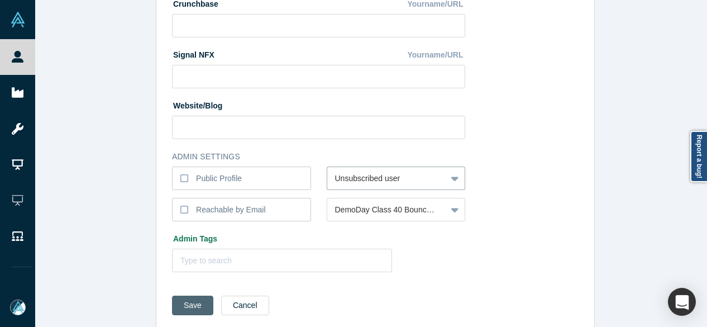
click at [195, 301] on button "Save" at bounding box center [192, 305] width 41 height 20
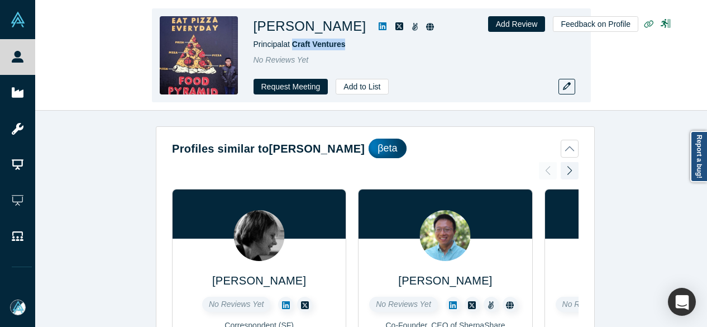
scroll to position [1262, 0]
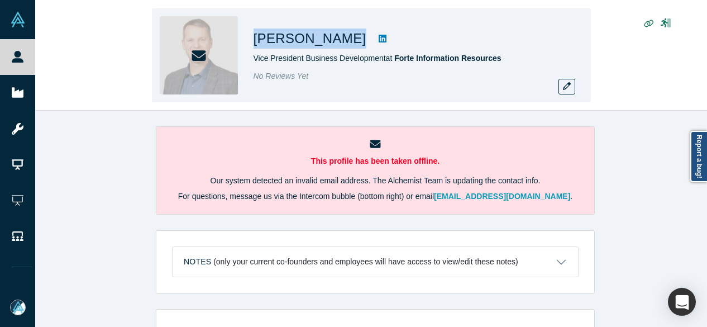
drag, startPoint x: 264, startPoint y: 38, endPoint x: 357, endPoint y: 38, distance: 93.8
click at [357, 38] on div "[PERSON_NAME] Vice President Business Development at Forte Information Resource…" at bounding box center [371, 55] width 439 height 94
copy div "[PERSON_NAME]"
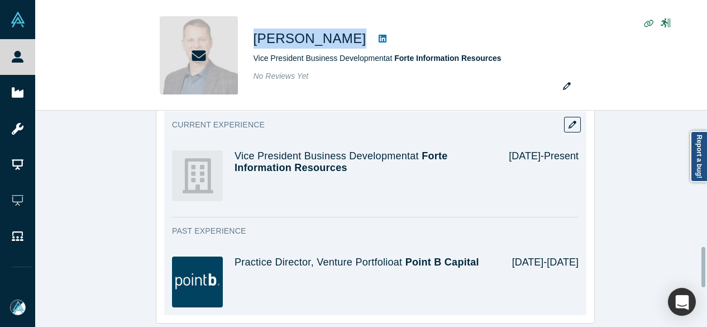
scroll to position [726, 0]
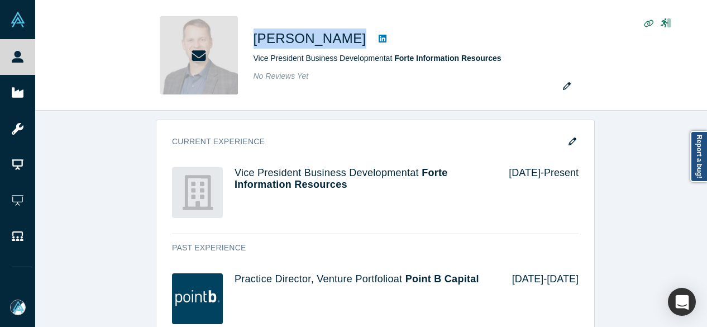
drag, startPoint x: 570, startPoint y: 138, endPoint x: 192, endPoint y: 322, distance: 420.5
click at [570, 138] on icon "button" at bounding box center [572, 141] width 8 height 8
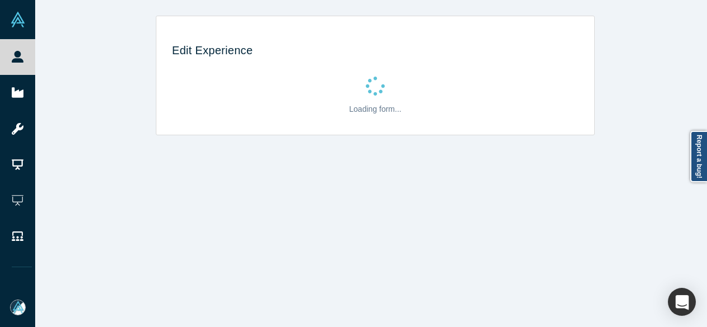
scroll to position [0, 0]
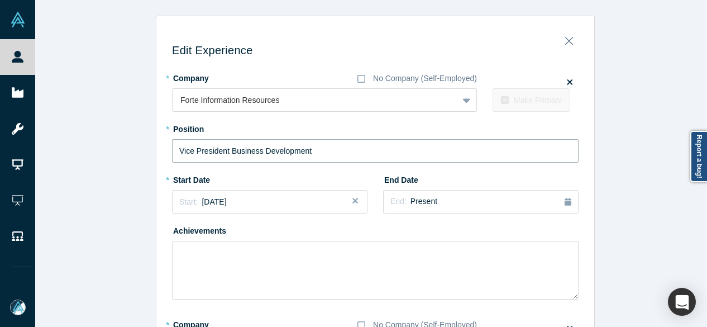
drag, startPoint x: 326, startPoint y: 154, endPoint x: 141, endPoint y: 156, distance: 184.8
click at [141, 156] on div "Edit Experience * Company No Company (Self-Employed) Forte Information Resource…" at bounding box center [375, 319] width 680 height 607
click at [182, 104] on div at bounding box center [303, 100] width 247 height 14
paste input "Vice President Business Development Vice President Business Development Forte A…"
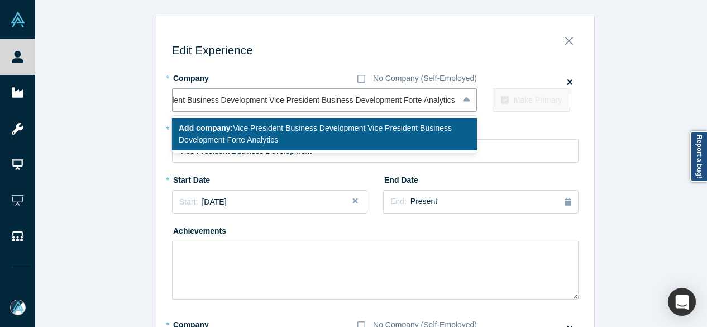
drag, startPoint x: 393, startPoint y: 103, endPoint x: 113, endPoint y: 104, distance: 279.7
click at [113, 104] on div "Edit Experience * Company No Company (Self-Employed) 1 result available for sea…" at bounding box center [375, 319] width 680 height 607
type input "Forte Analytics"
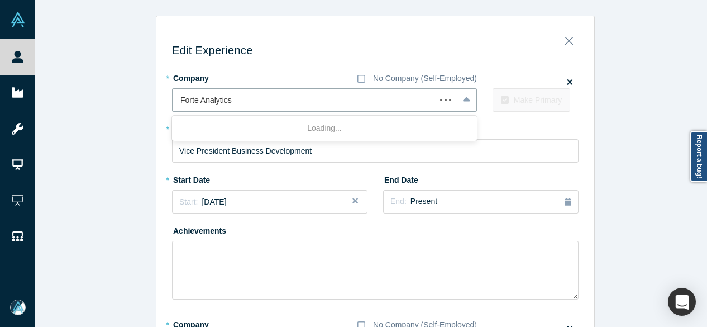
scroll to position [0, 0]
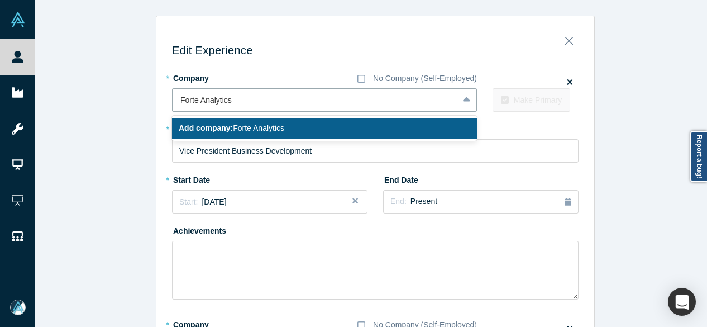
click at [219, 128] on b "Add company:" at bounding box center [206, 127] width 54 height 9
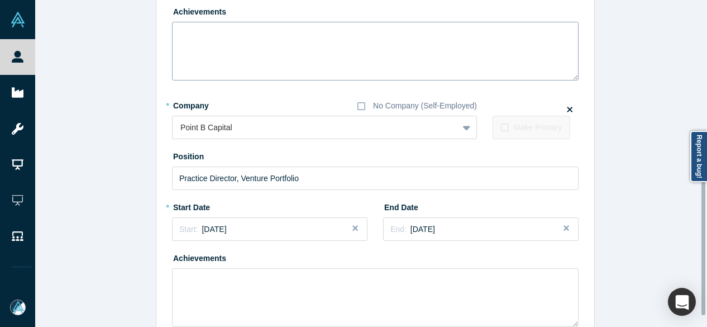
scroll to position [310, 0]
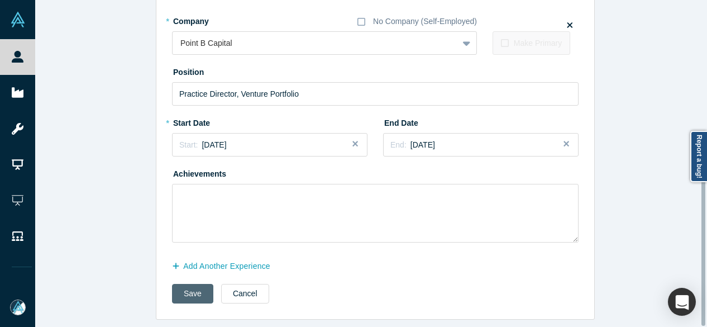
click at [186, 284] on button "Save" at bounding box center [192, 294] width 41 height 20
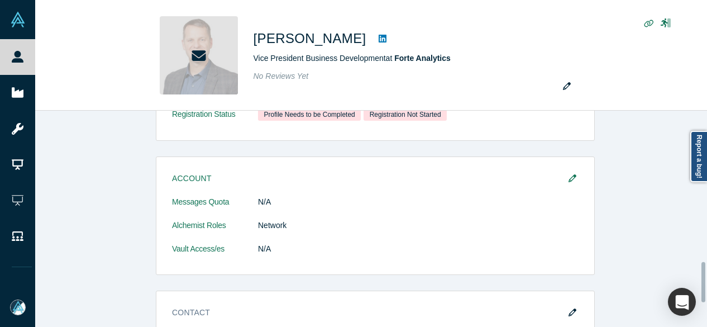
scroll to position [0, 0]
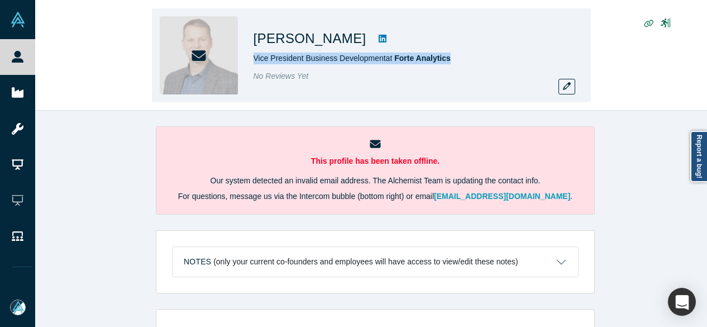
drag, startPoint x: 455, startPoint y: 56, endPoint x: 254, endPoint y: 62, distance: 201.6
click at [254, 63] on div "Vice President Business Development at Forte Analytics" at bounding box center [410, 58] width 313 height 12
copy span "Vice President Business Development at Forte Analytics"
click at [573, 90] on button "button" at bounding box center [566, 87] width 17 height 16
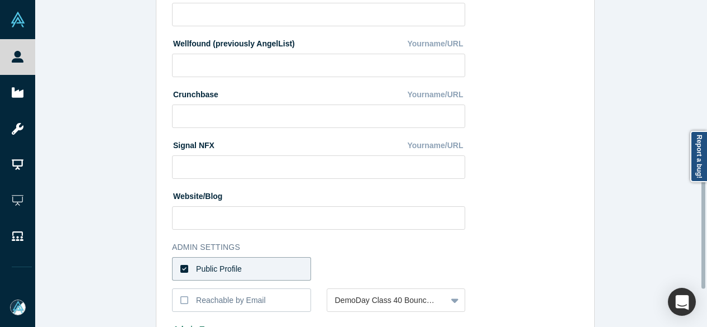
scroll to position [447, 0]
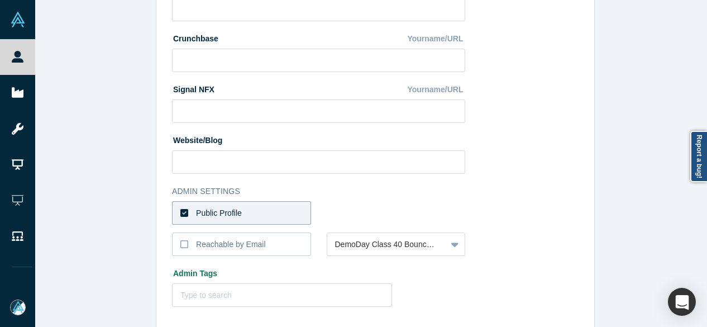
click at [271, 216] on label "Public Profile" at bounding box center [241, 212] width 139 height 23
click at [0, 0] on input "Public Profile" at bounding box center [0, 0] width 0 height 0
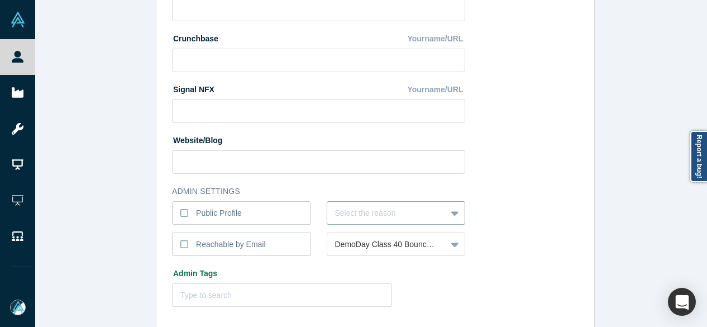
click at [347, 208] on div "Select the reason" at bounding box center [396, 212] width 139 height 23
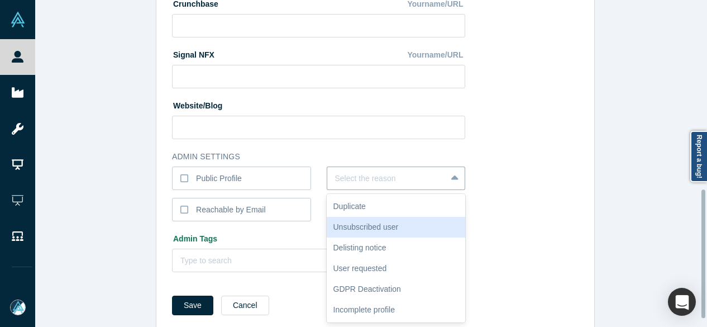
click at [354, 231] on div "Unsubscribed user" at bounding box center [396, 227] width 139 height 21
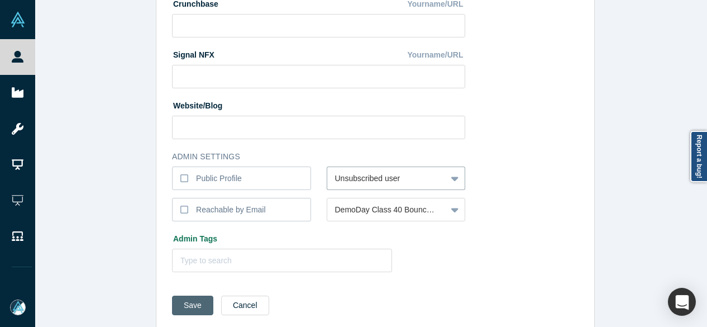
click at [182, 302] on button "Save" at bounding box center [192, 305] width 41 height 20
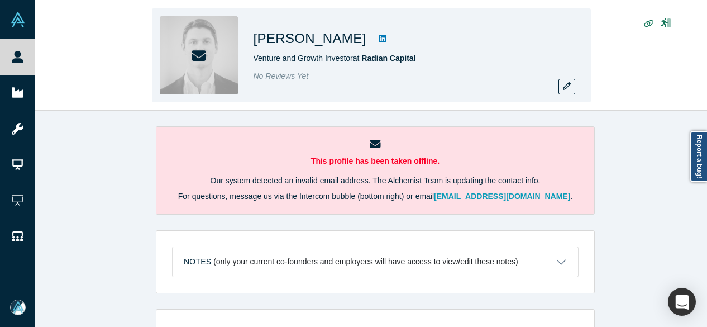
drag, startPoint x: 261, startPoint y: 36, endPoint x: 347, endPoint y: 45, distance: 86.4
click at [347, 45] on div "[PERSON_NAME] Venture and Growth Investor at Radian Capital No Reviews Yet" at bounding box center [371, 55] width 439 height 94
copy h1 "[PERSON_NAME]"
